Goal: Transaction & Acquisition: Purchase product/service

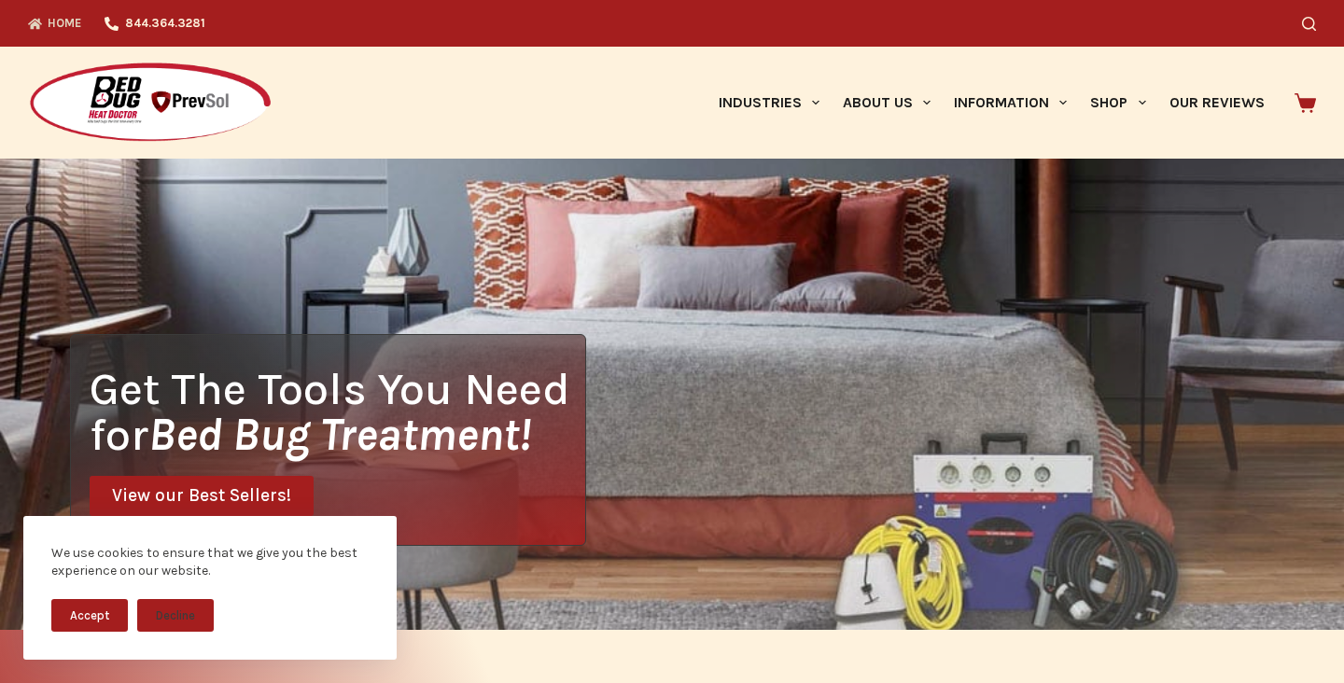
scroll to position [1, 0]
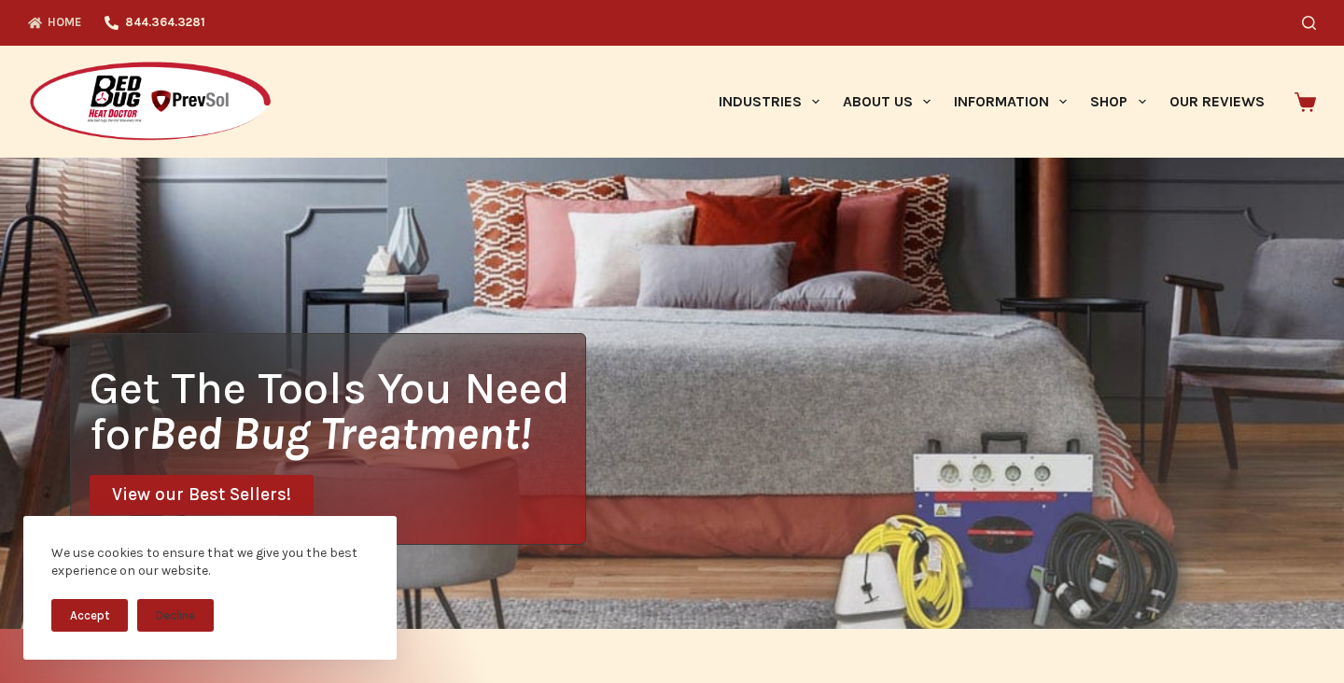
click at [98, 603] on button "Accept" at bounding box center [89, 615] width 77 height 33
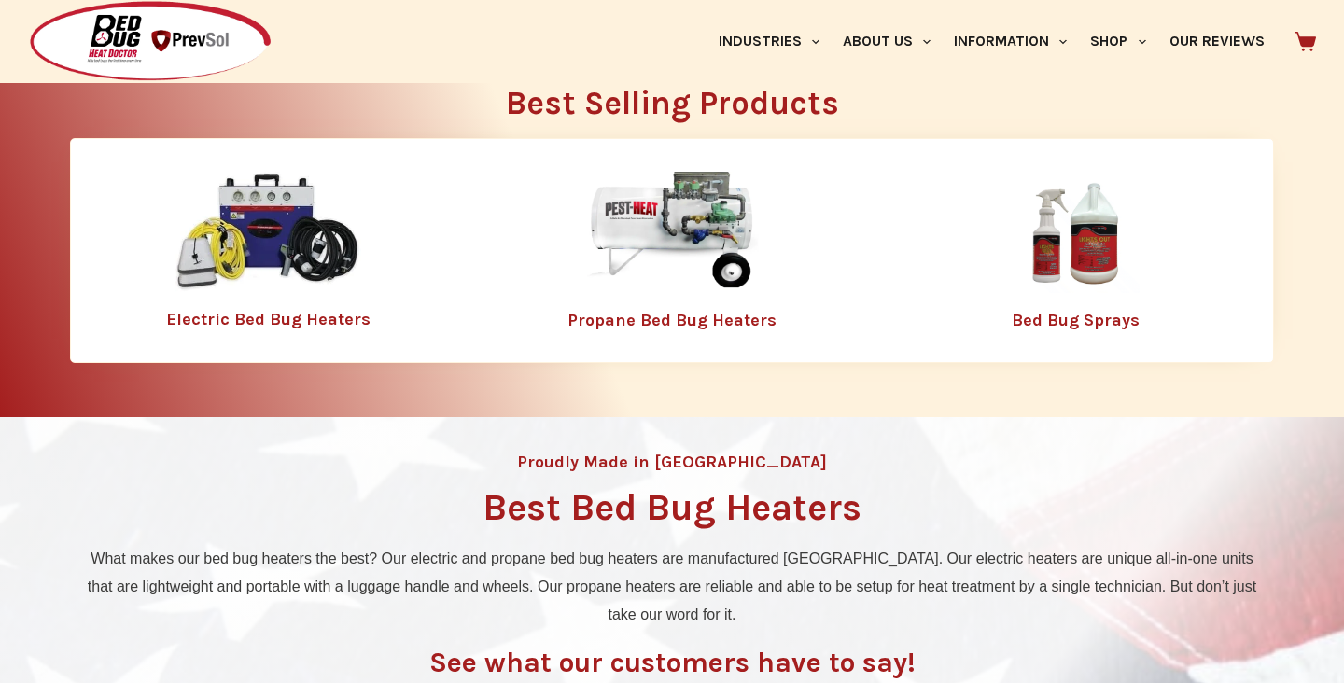
scroll to position [586, 0]
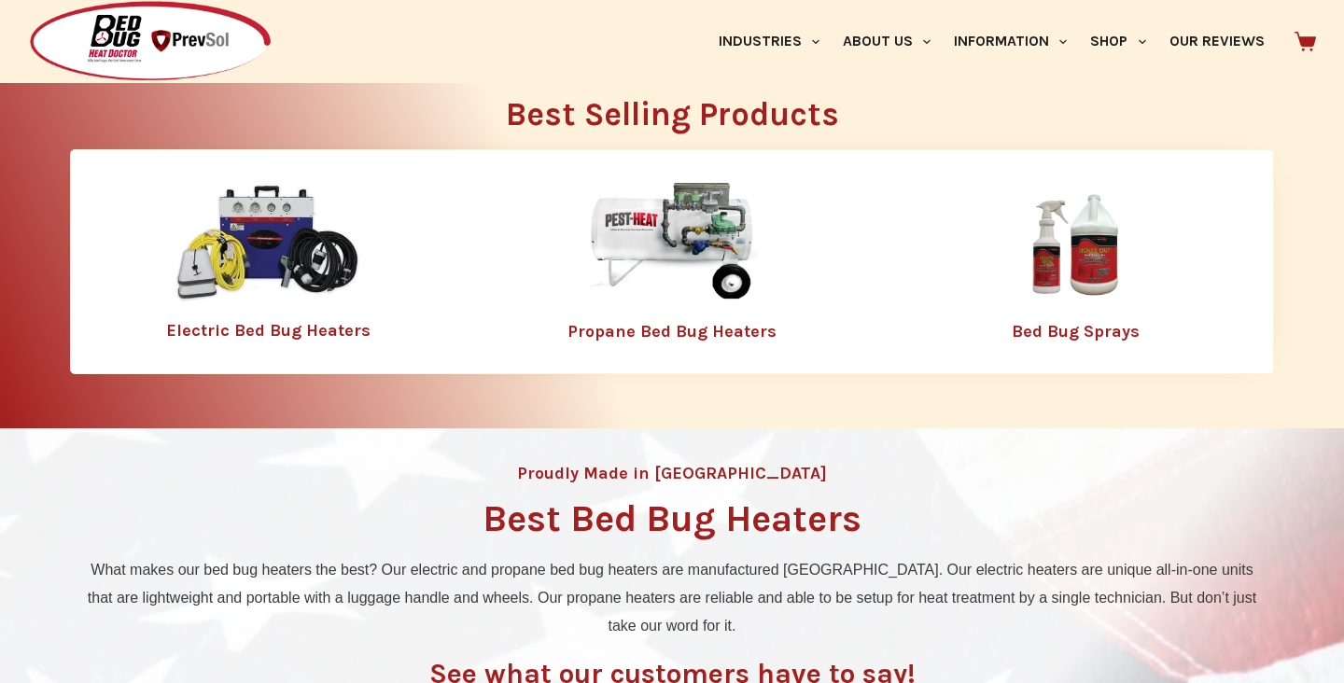
click at [274, 301] on img at bounding box center [268, 243] width 187 height 120
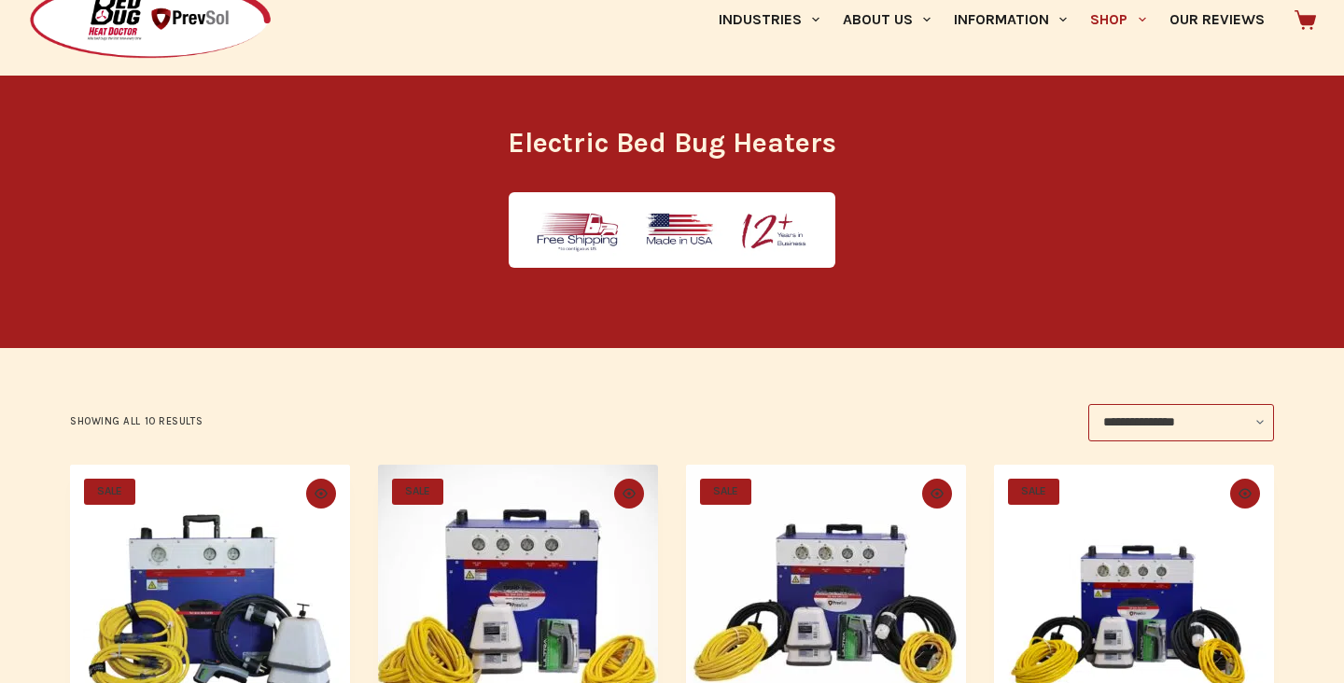
scroll to position [104, 0]
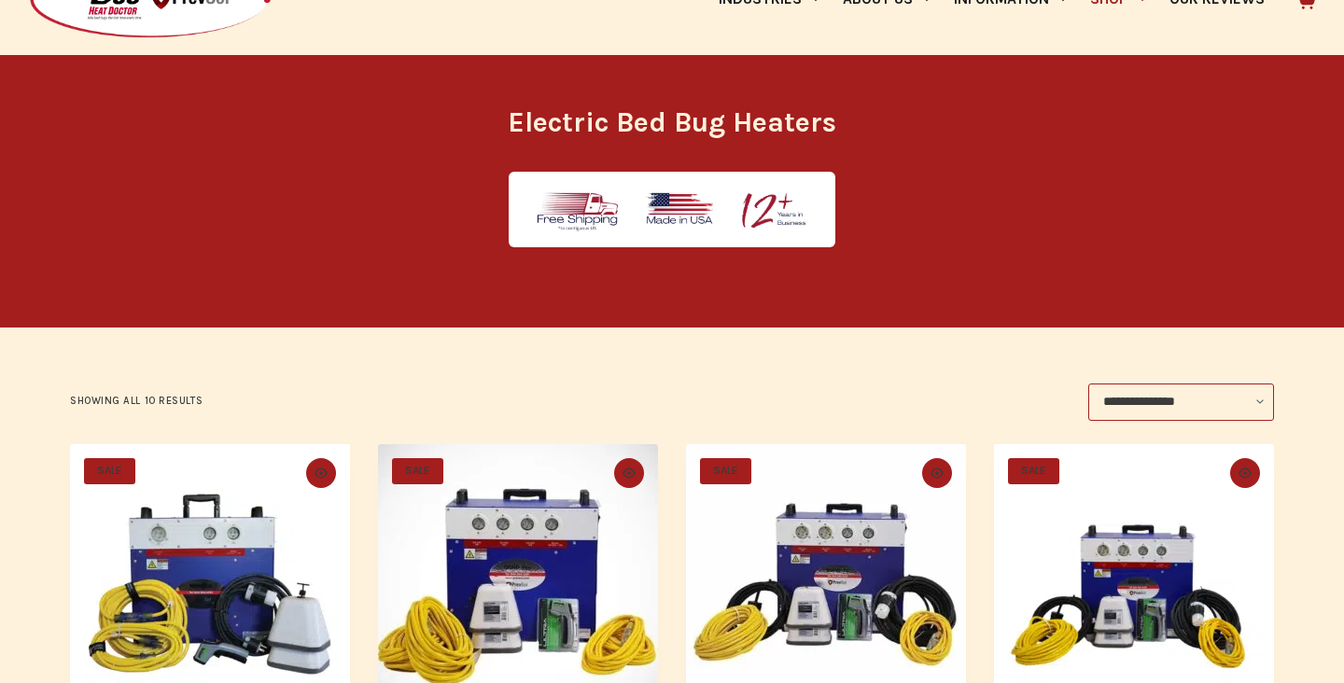
click at [1200, 404] on select "**********" at bounding box center [1181, 402] width 186 height 37
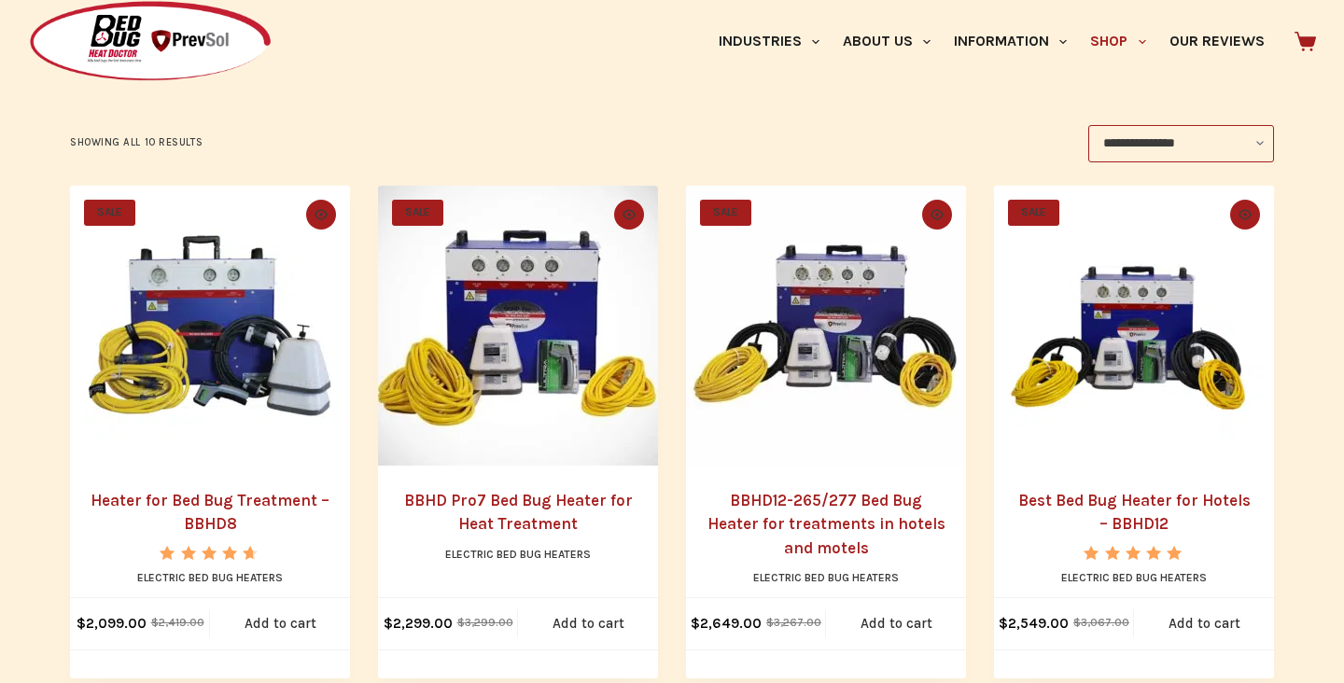
scroll to position [363, 0]
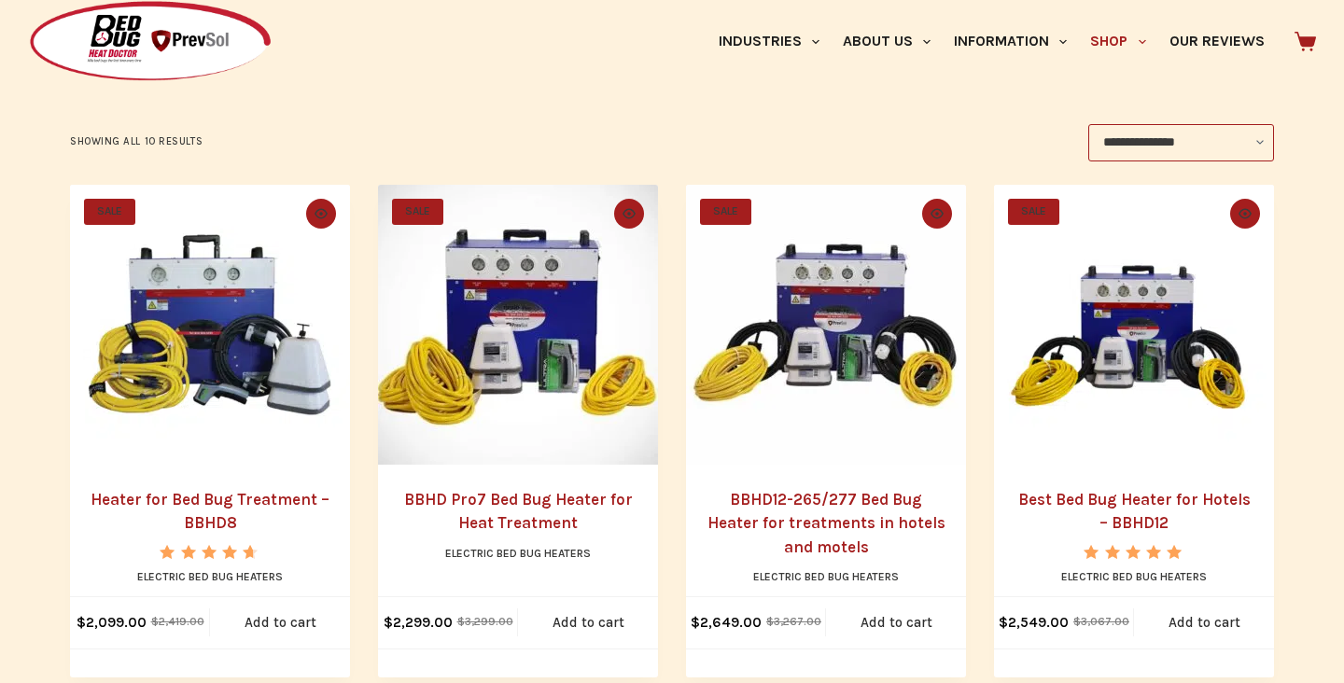
click at [819, 520] on link "BBHD12-265/277 Bed Bug Heater for treatments in hotels and motels" at bounding box center [827, 523] width 238 height 66
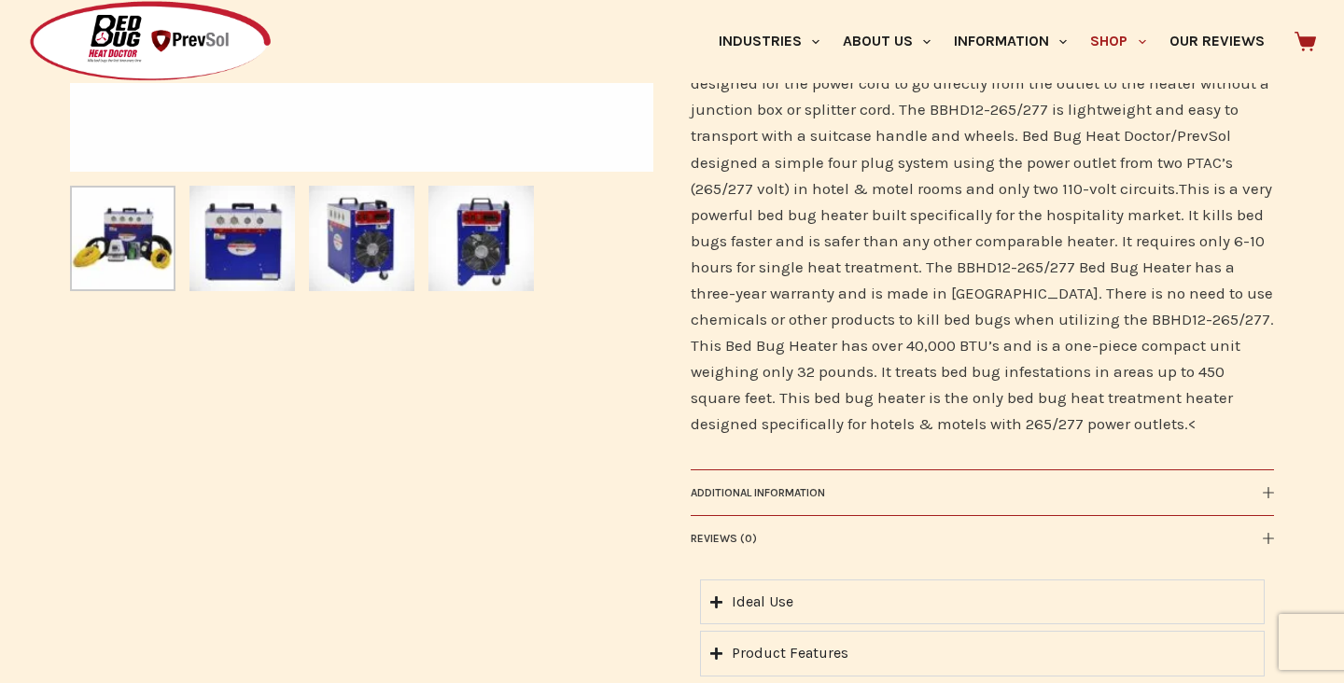
scroll to position [878, 0]
